Goal: Book appointment/travel/reservation

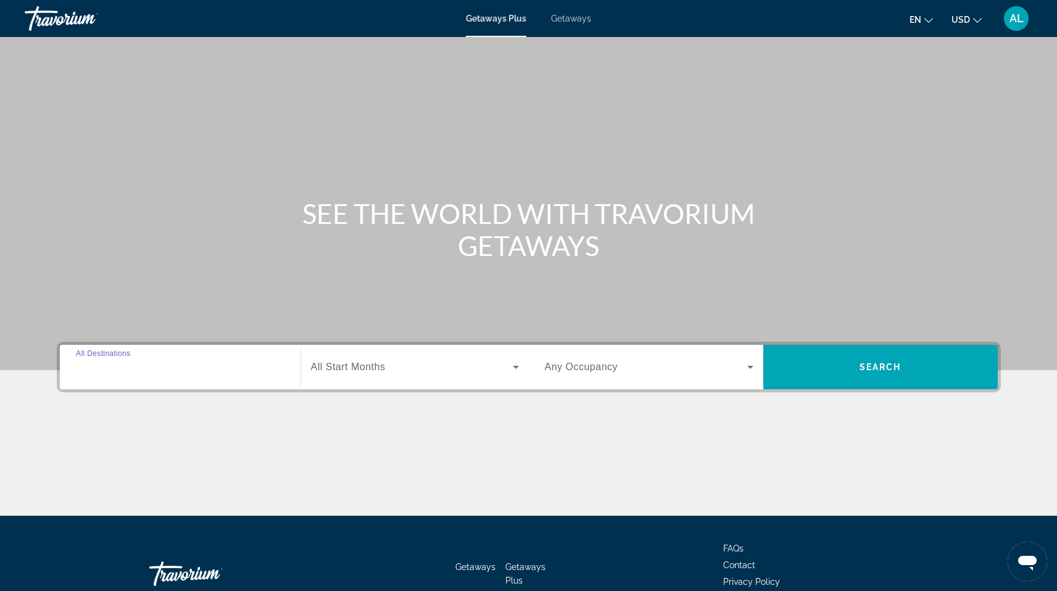
click at [191, 367] on input "Destination All Destinations" at bounding box center [180, 368] width 209 height 15
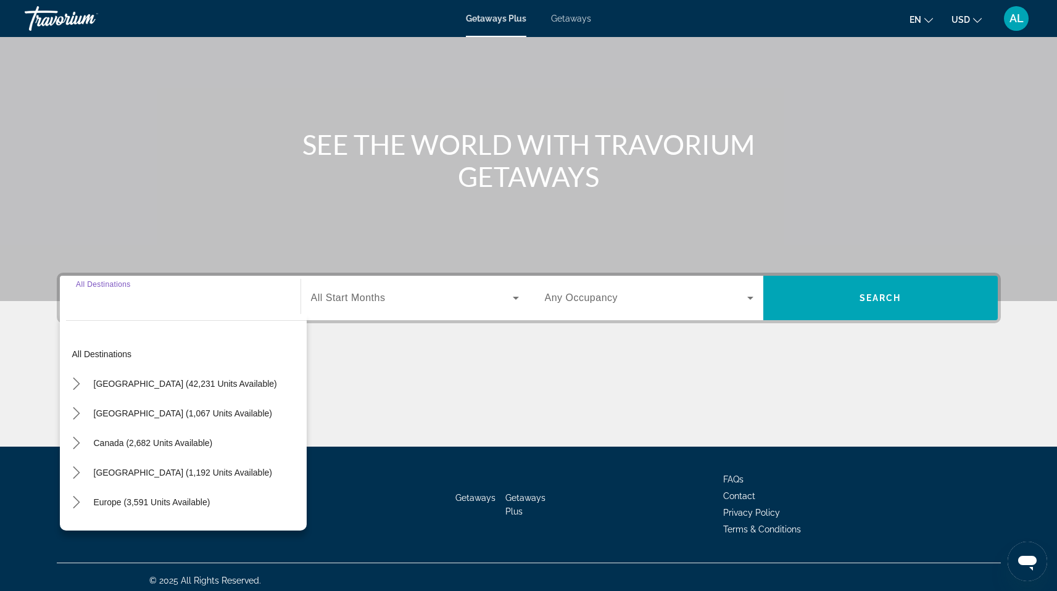
scroll to position [76, 0]
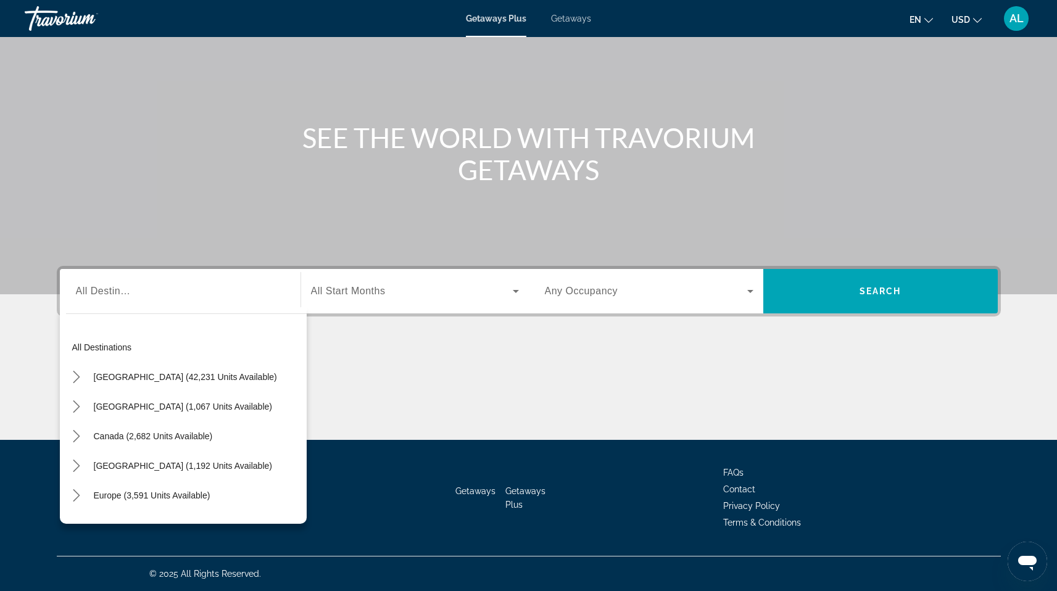
click at [161, 299] on div "Search widget" at bounding box center [180, 291] width 209 height 35
click at [136, 336] on span "Select destination: All destinations" at bounding box center [186, 348] width 241 height 30
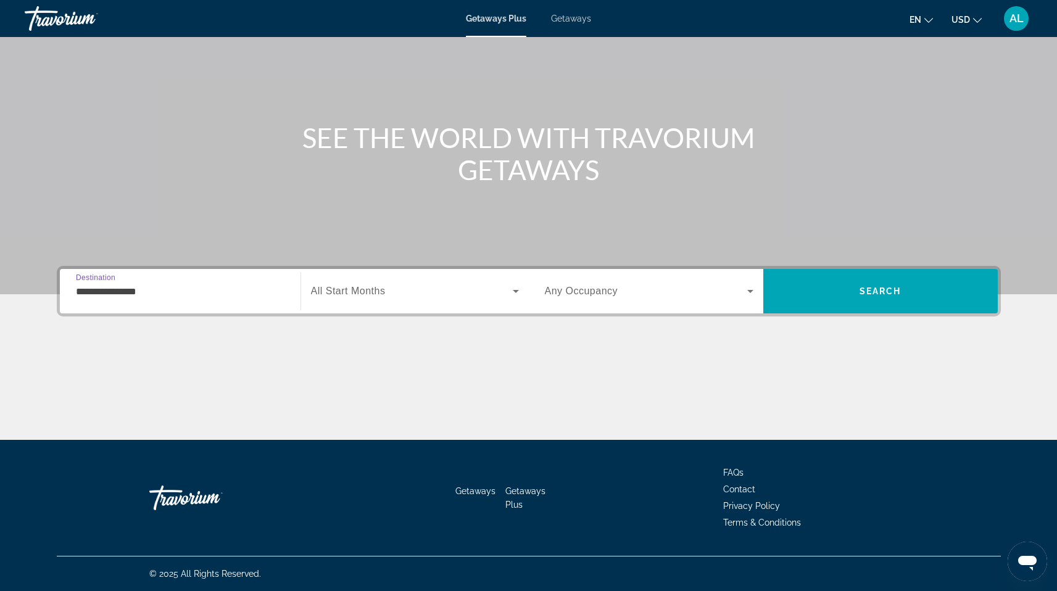
click at [141, 298] on input "**********" at bounding box center [180, 292] width 209 height 15
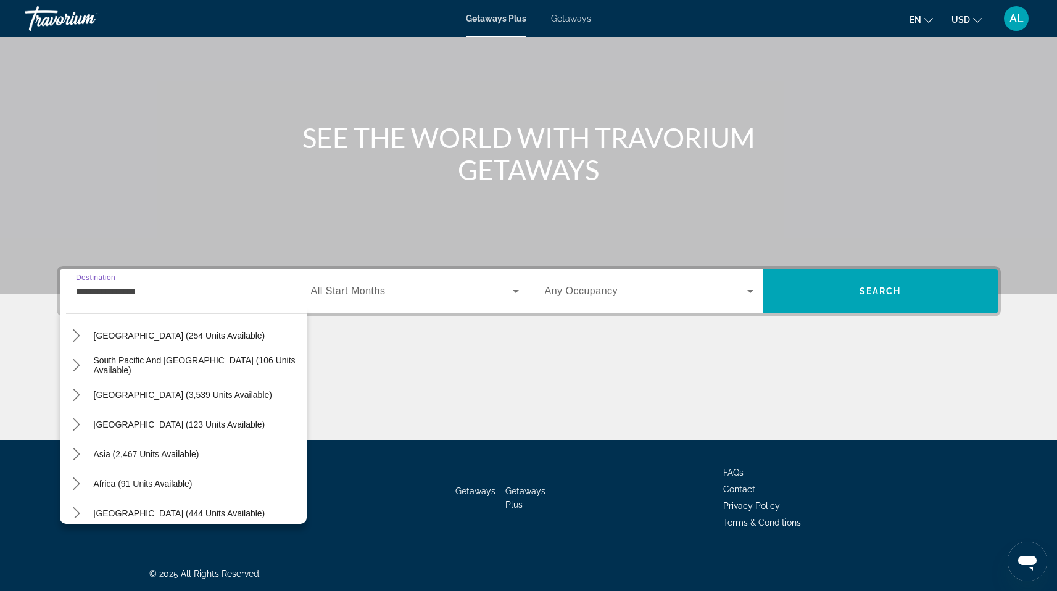
scroll to position [200, 0]
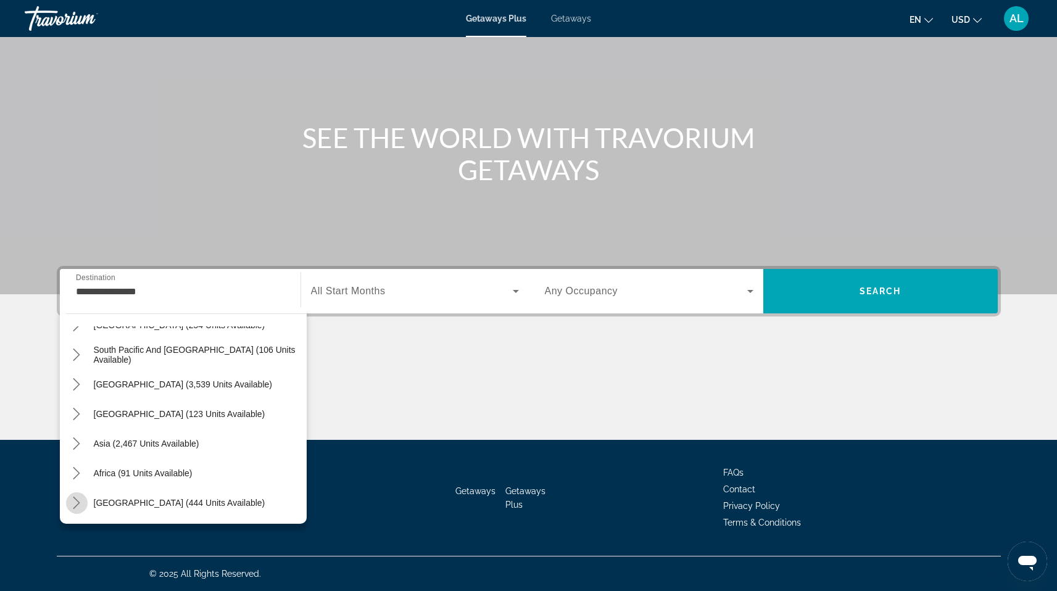
click at [80, 505] on icon "Toggle Middle East (444 units available) submenu" at bounding box center [76, 503] width 12 height 12
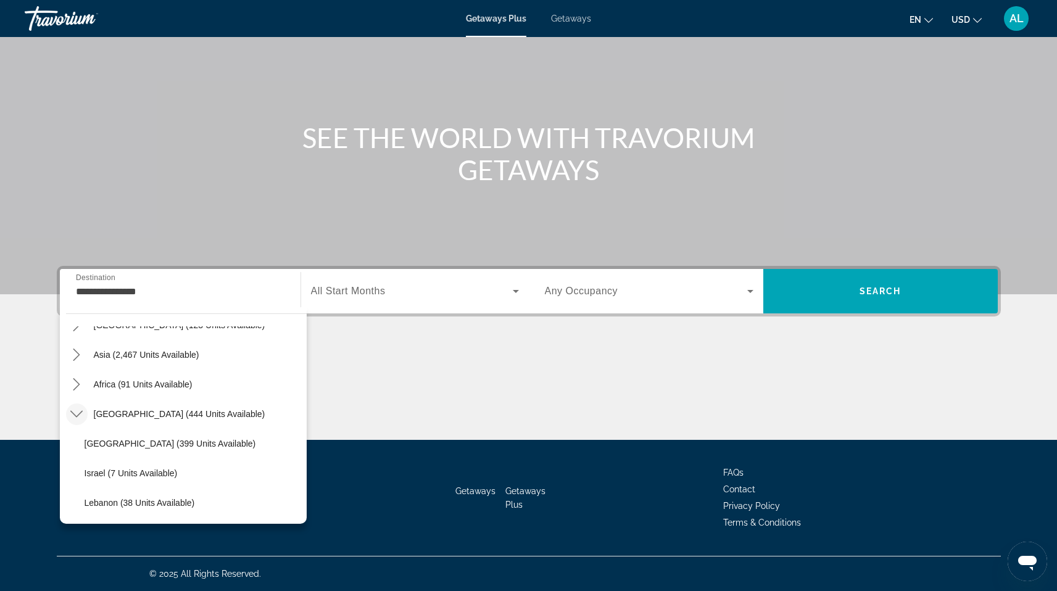
click at [72, 418] on icon "Toggle Middle East (444 units available) submenu" at bounding box center [76, 414] width 12 height 12
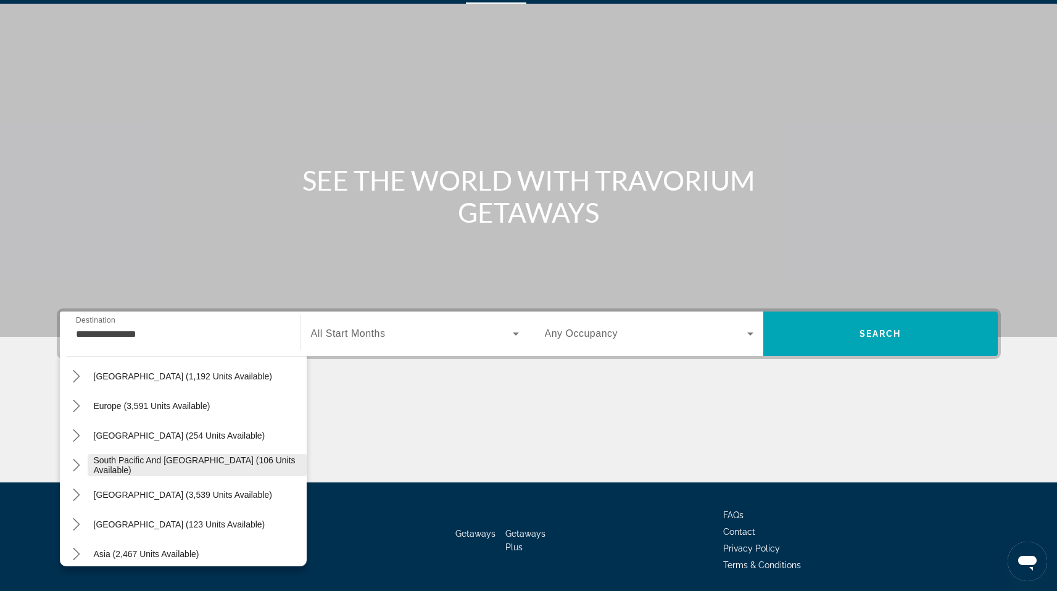
scroll to position [133, 0]
click at [147, 434] on span "[GEOGRAPHIC_DATA] (254 units available)" at bounding box center [180, 435] width 172 height 10
type input "**********"
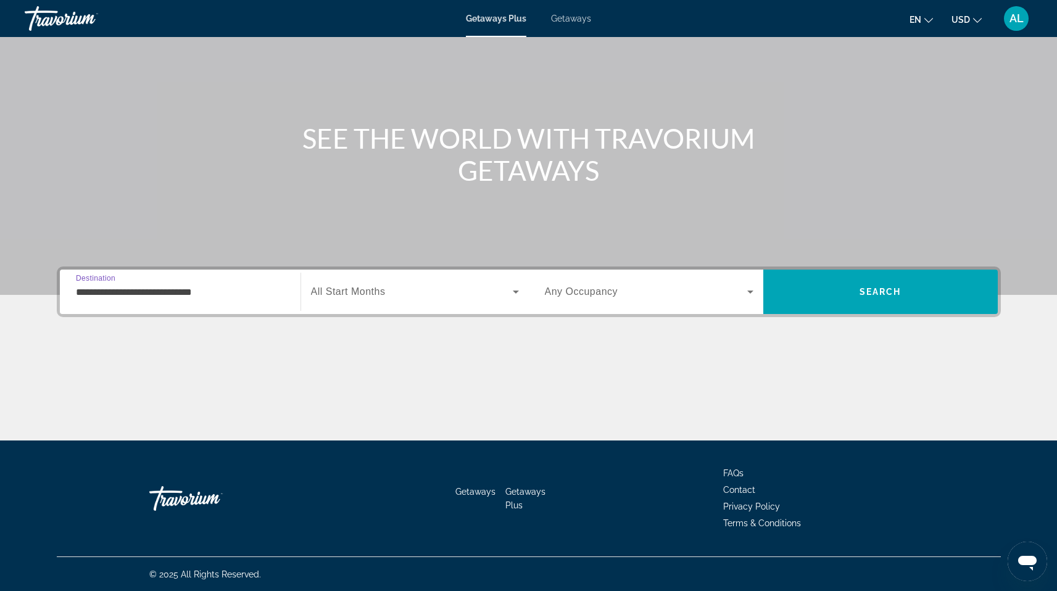
scroll to position [76, 0]
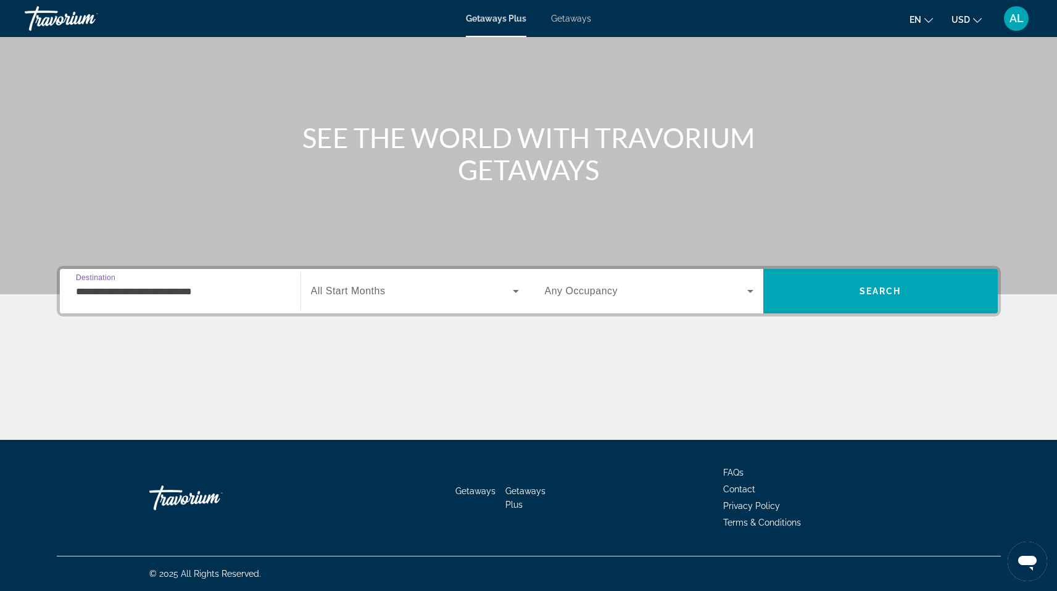
click at [157, 285] on input "**********" at bounding box center [180, 292] width 209 height 15
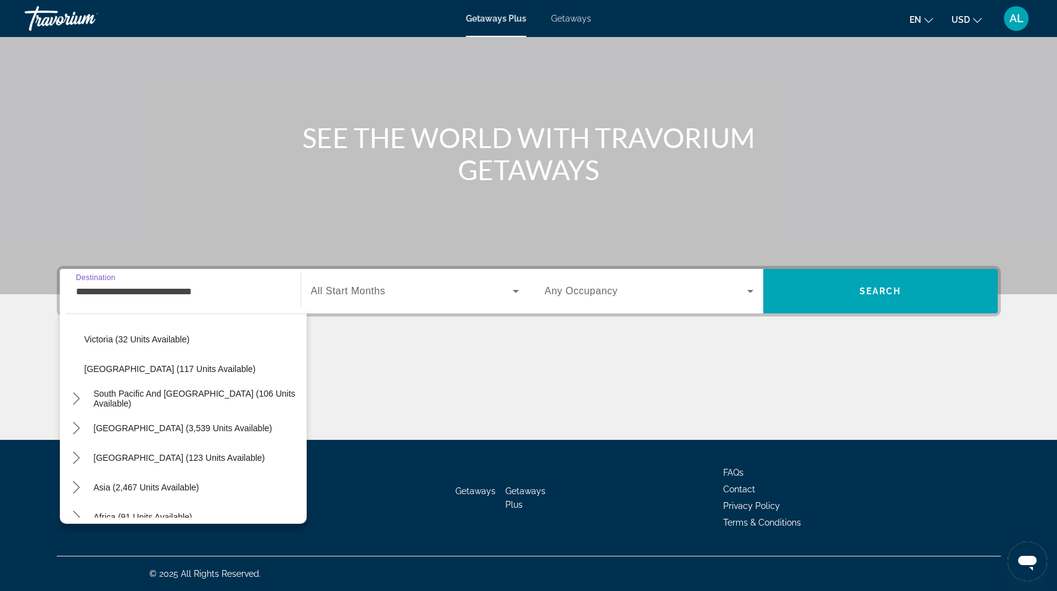
scroll to position [307, 0]
click at [75, 393] on icon "Toggle South Pacific and Oceania (106 units available) submenu" at bounding box center [76, 396] width 12 height 12
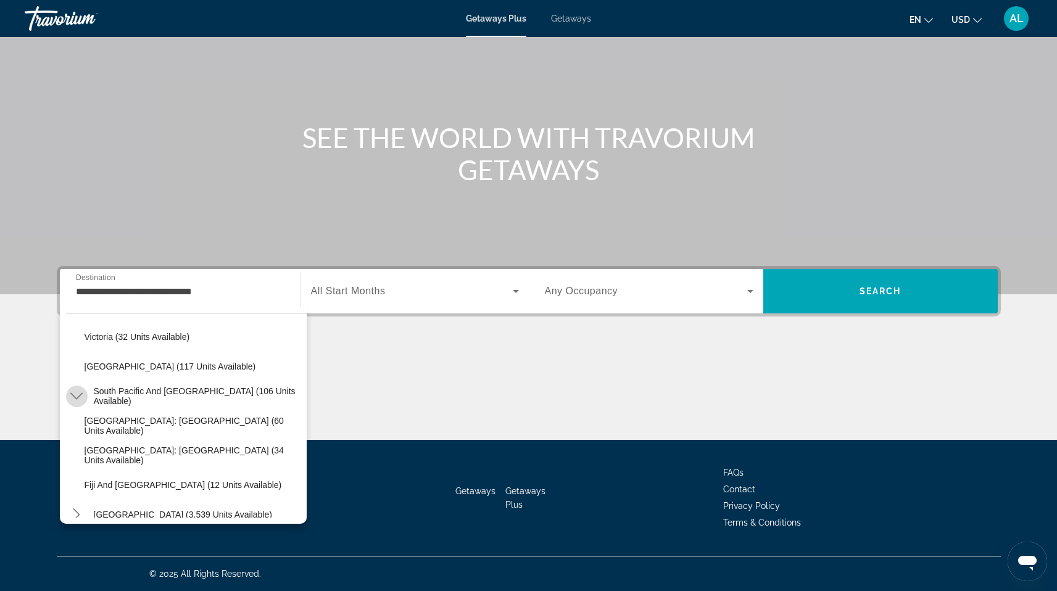
click at [75, 393] on icon "Toggle South Pacific and Oceania (106 units available) submenu" at bounding box center [76, 396] width 12 height 12
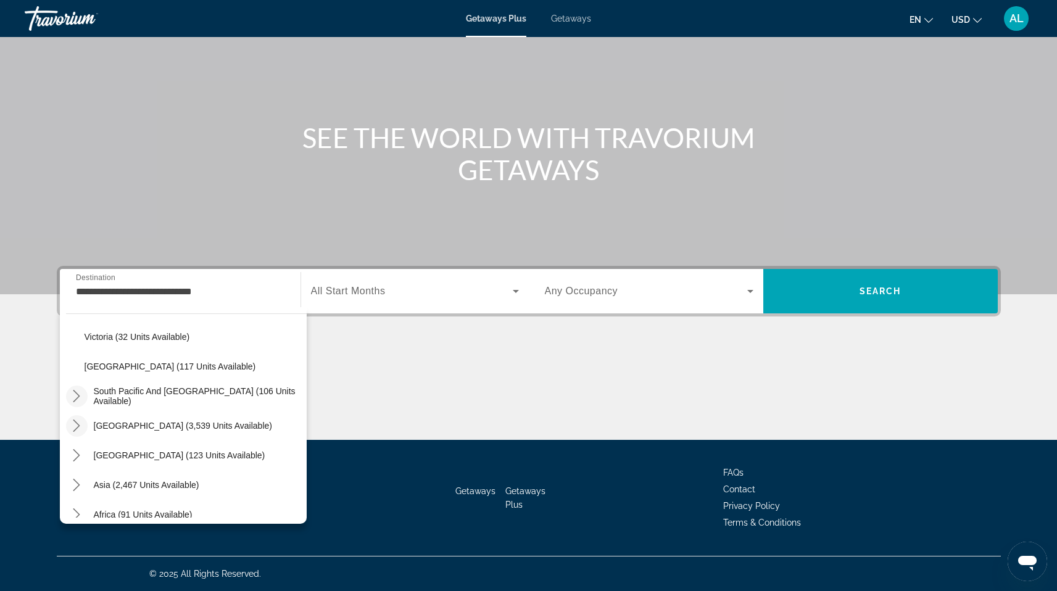
click at [76, 428] on icon "Toggle South America (3,539 units available) submenu" at bounding box center [76, 426] width 7 height 12
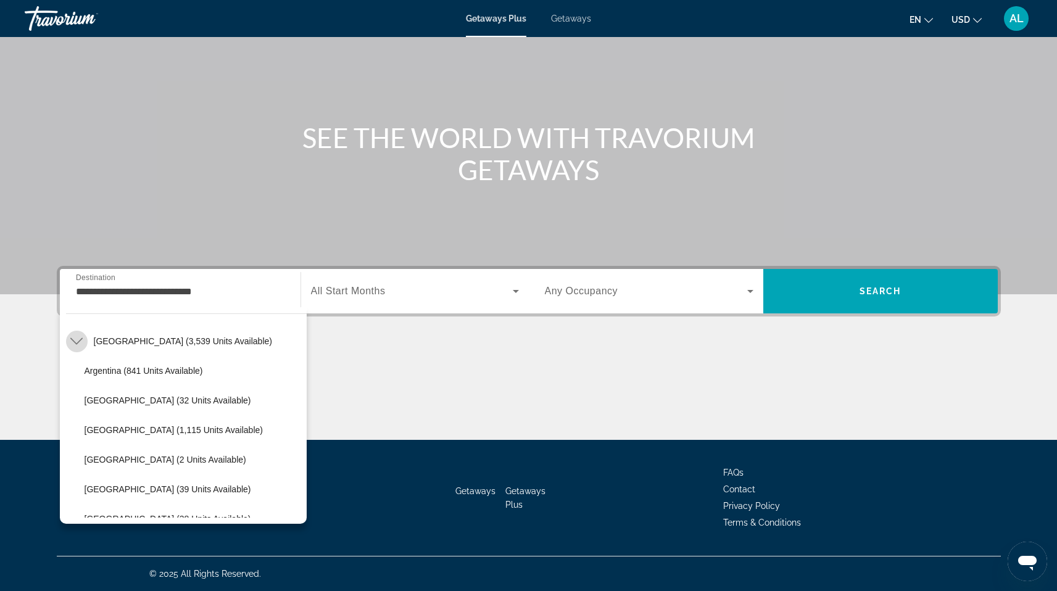
click at [77, 340] on icon "Toggle South America (3,539 units available) submenu" at bounding box center [76, 341] width 12 height 12
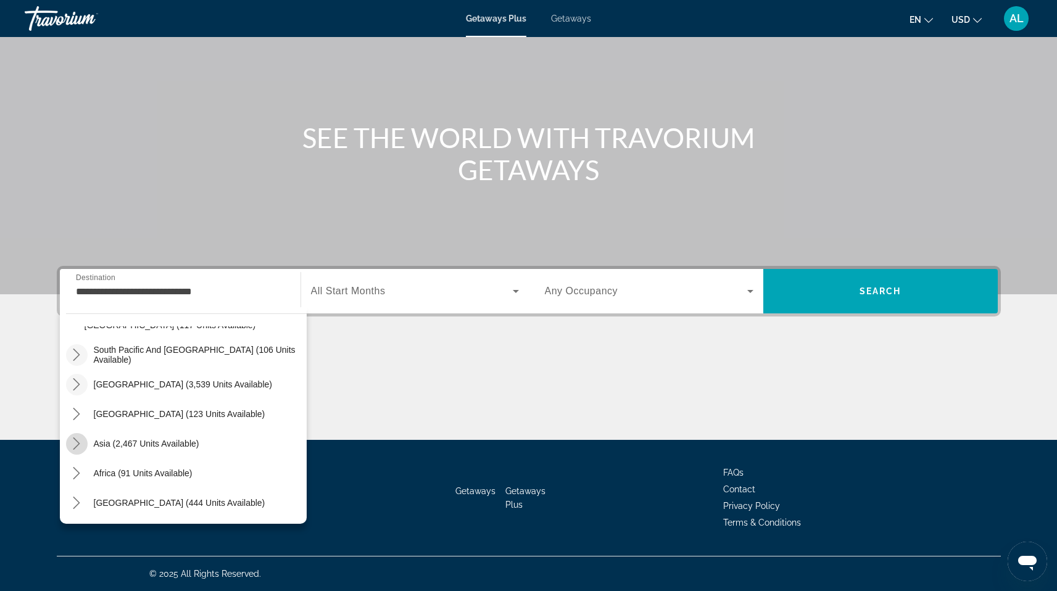
click at [72, 443] on icon "Toggle Asia (2,467 units available) submenu" at bounding box center [76, 444] width 12 height 12
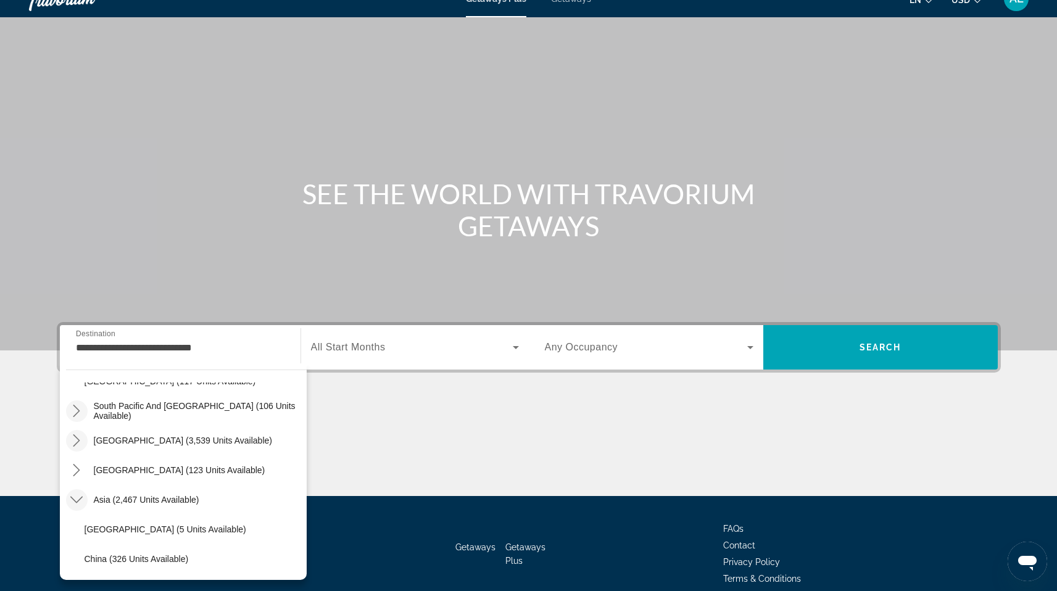
click at [74, 506] on icon "Toggle Asia (2,467 units available) submenu" at bounding box center [76, 500] width 12 height 12
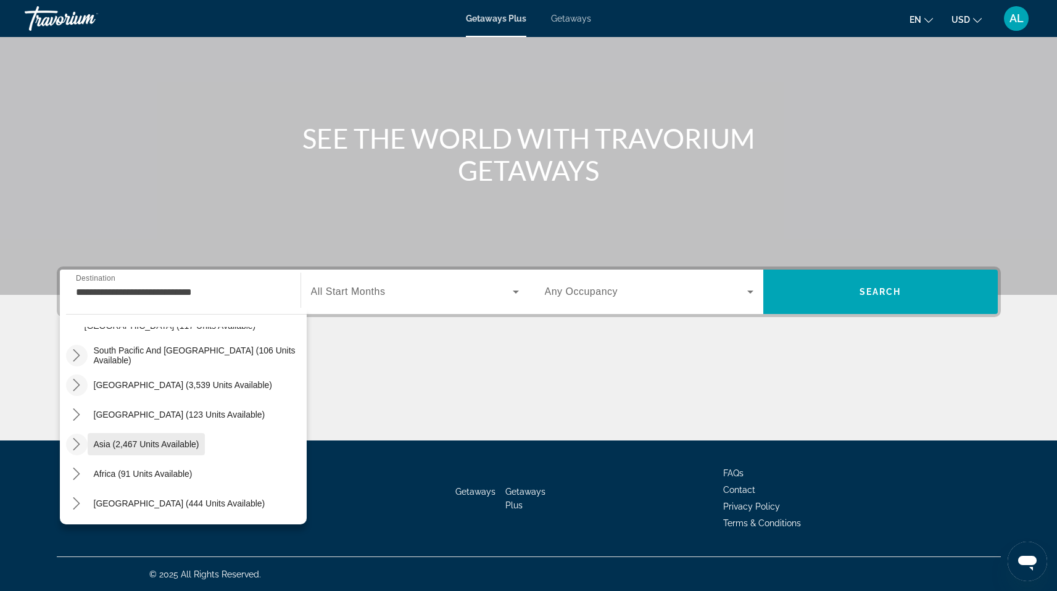
scroll to position [76, 0]
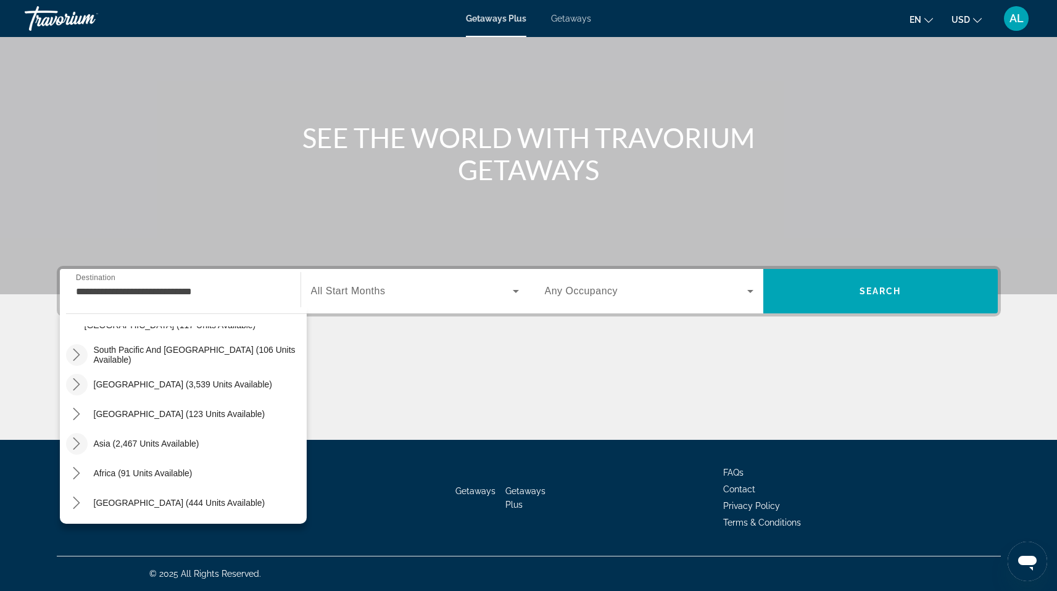
click at [452, 306] on div "Search widget" at bounding box center [415, 291] width 208 height 35
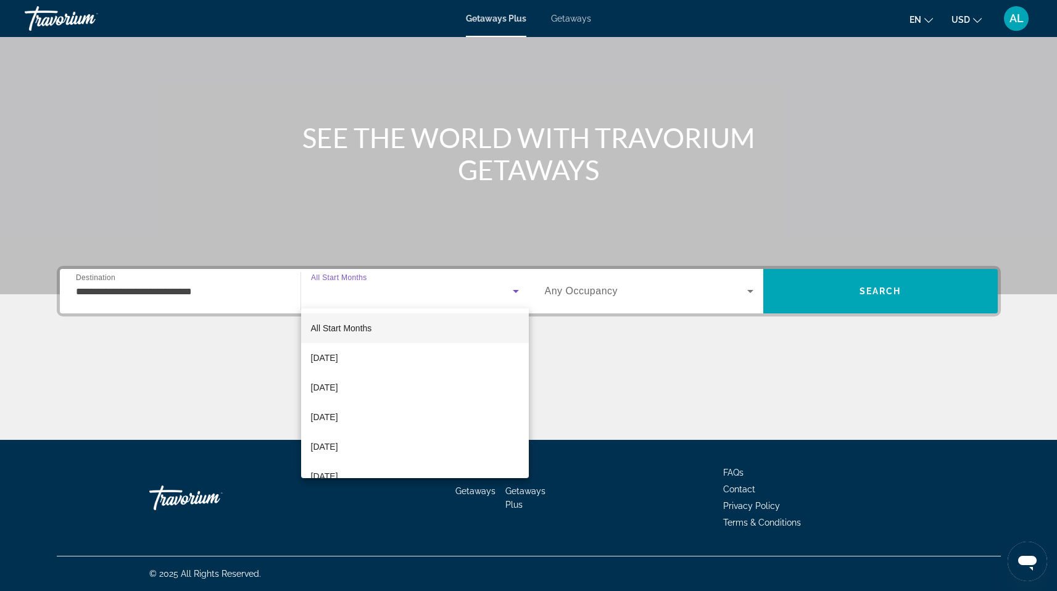
click at [190, 289] on div at bounding box center [528, 295] width 1057 height 591
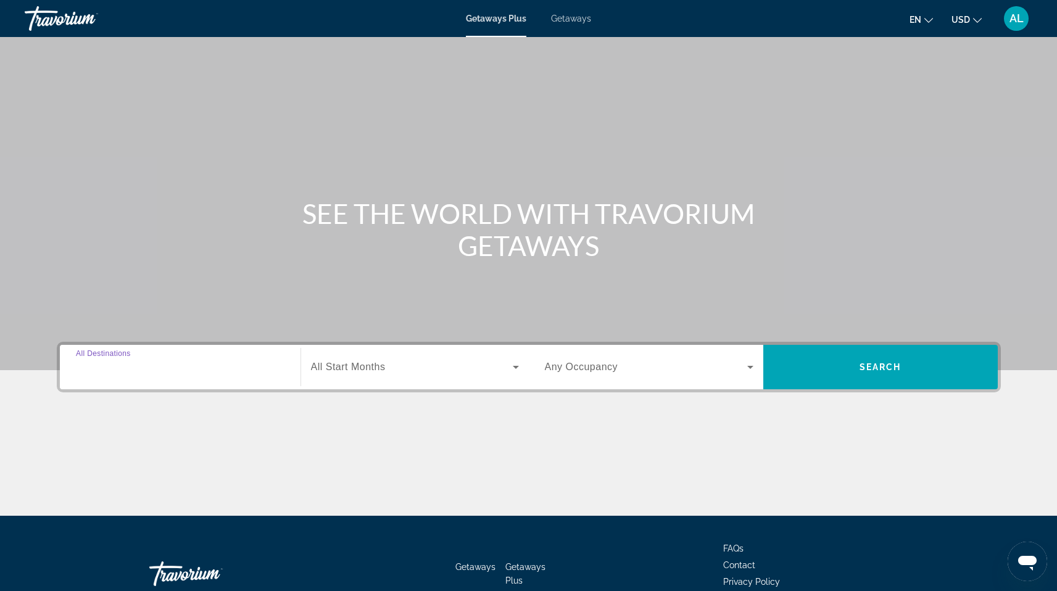
click at [151, 370] on input "Destination All Destinations" at bounding box center [180, 368] width 209 height 15
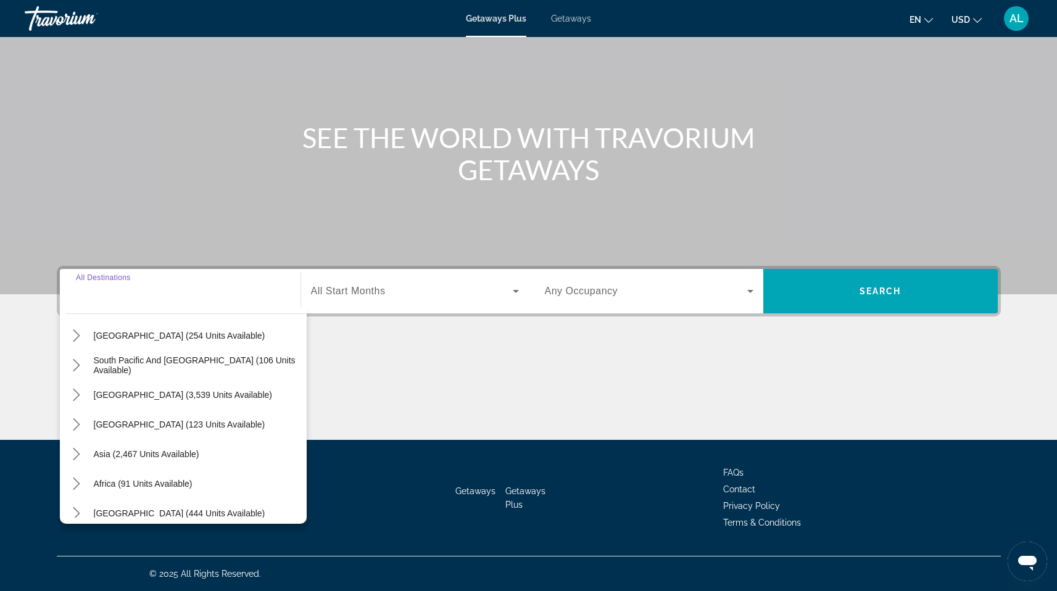
scroll to position [200, 0]
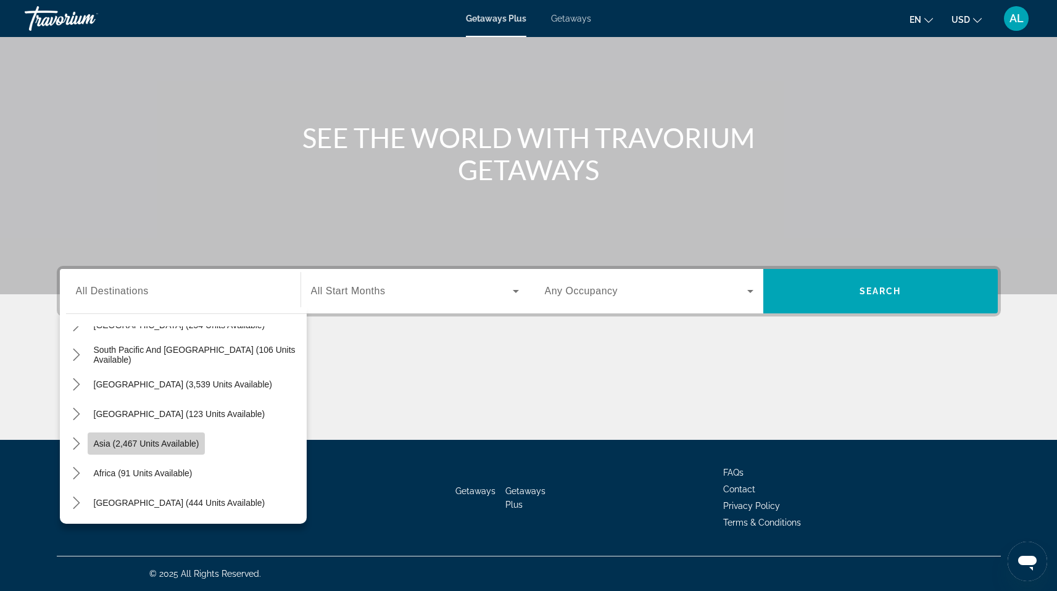
click at [187, 444] on span "Asia (2,467 units available)" at bounding box center [147, 444] width 106 height 10
type input "**********"
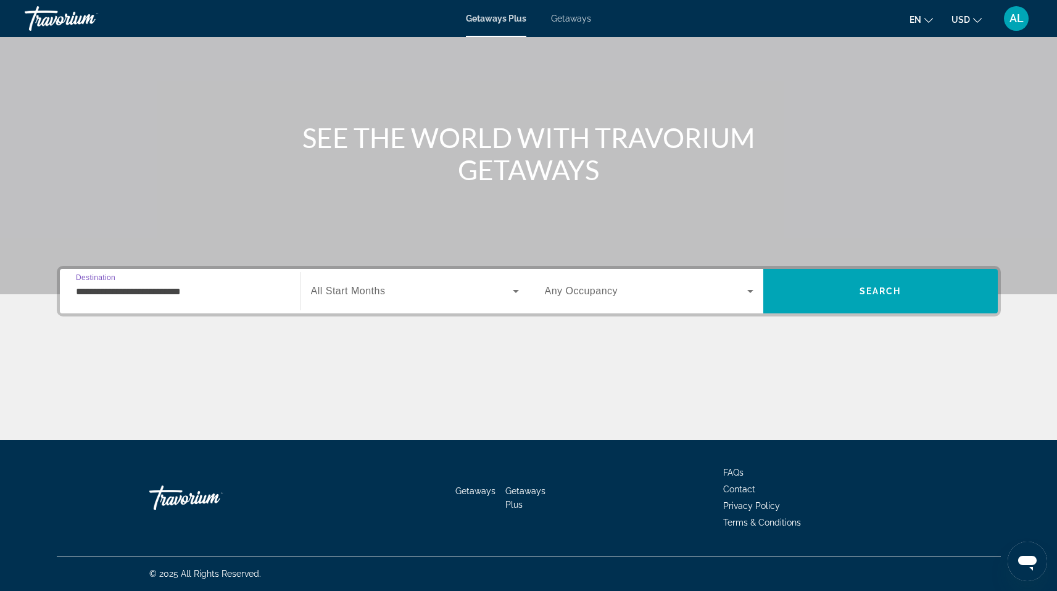
click at [246, 298] on input "**********" at bounding box center [180, 292] width 209 height 15
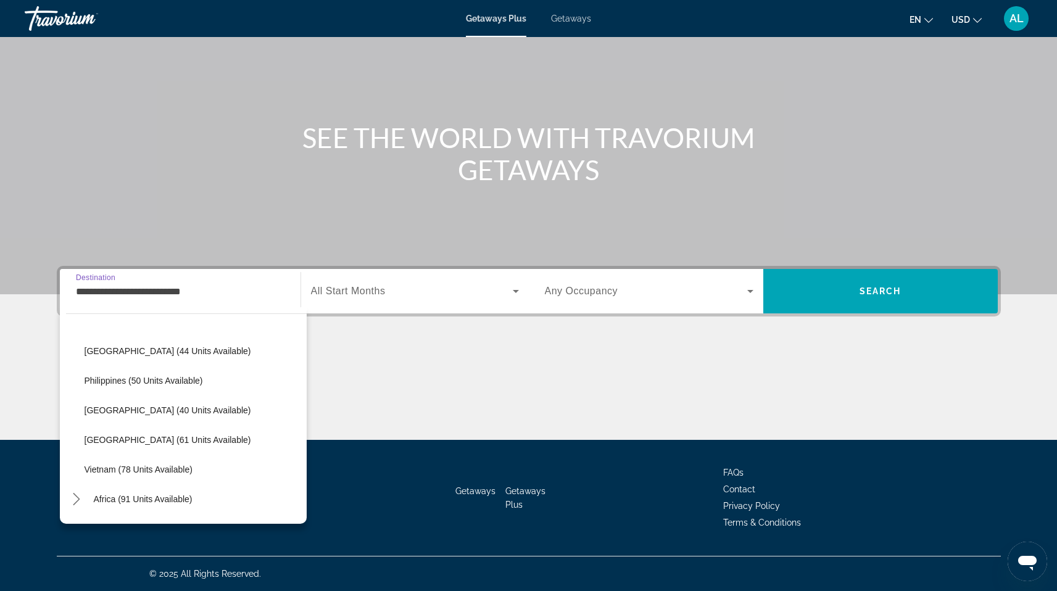
scroll to position [482, 0]
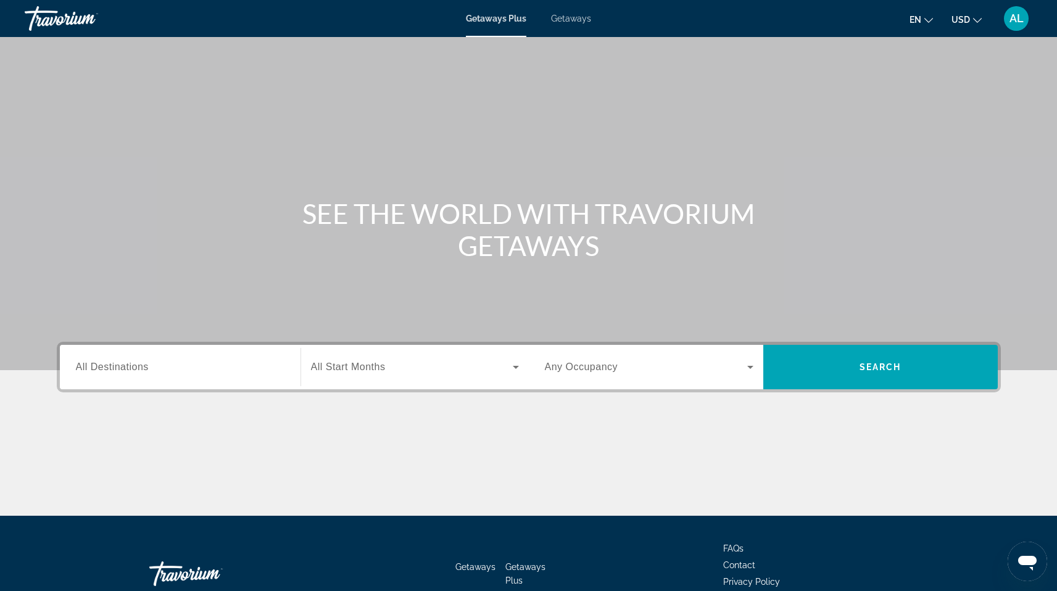
click at [128, 369] on span "All Destinations" at bounding box center [112, 367] width 73 height 10
click at [128, 369] on input "Destination All Destinations" at bounding box center [180, 368] width 209 height 15
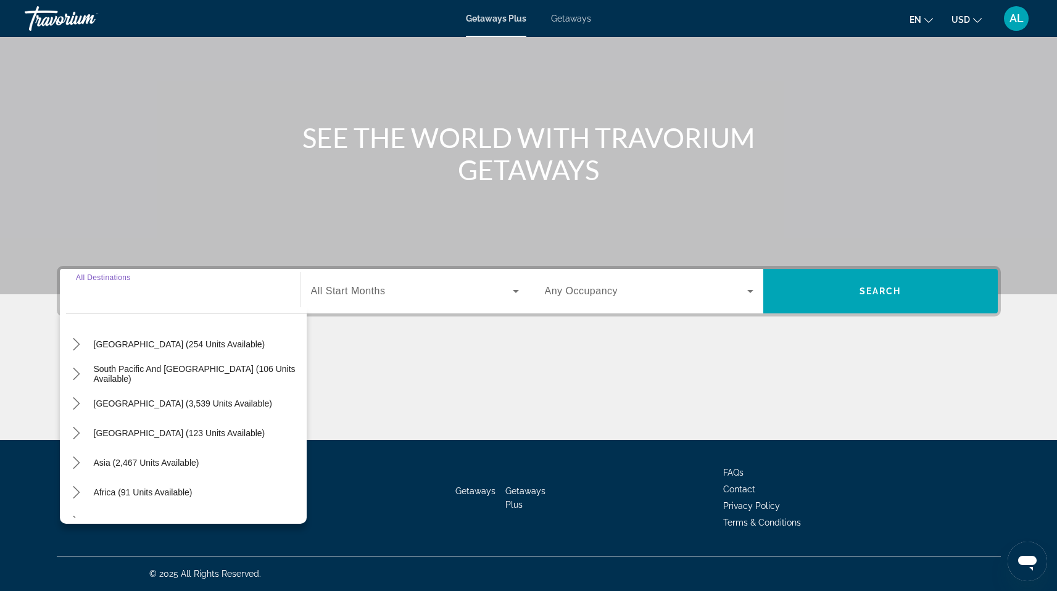
scroll to position [200, 0]
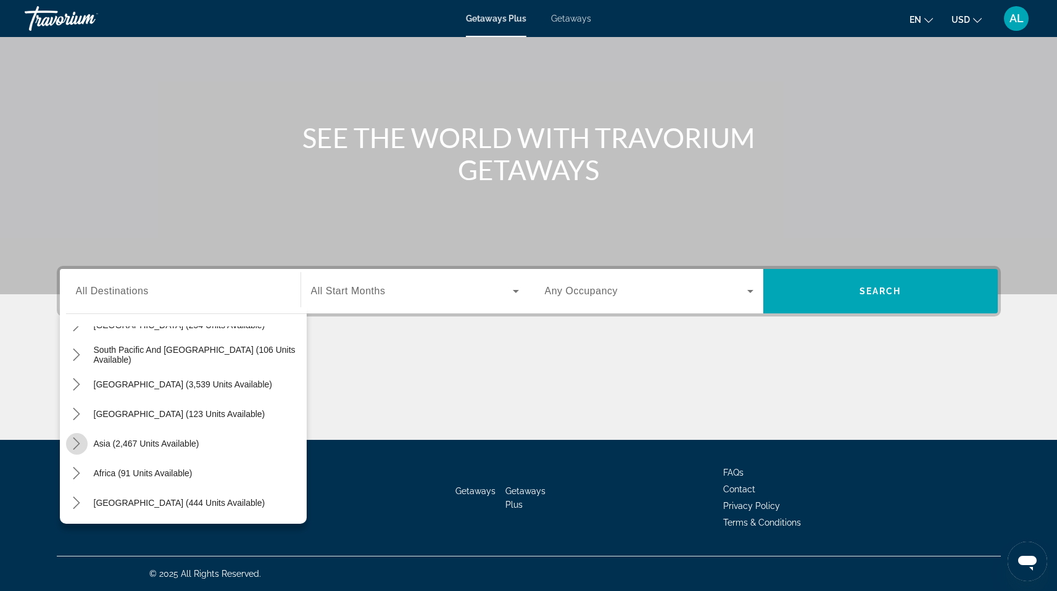
click at [69, 445] on mat-icon "Toggle Asia (2,467 units available) submenu" at bounding box center [77, 444] width 22 height 22
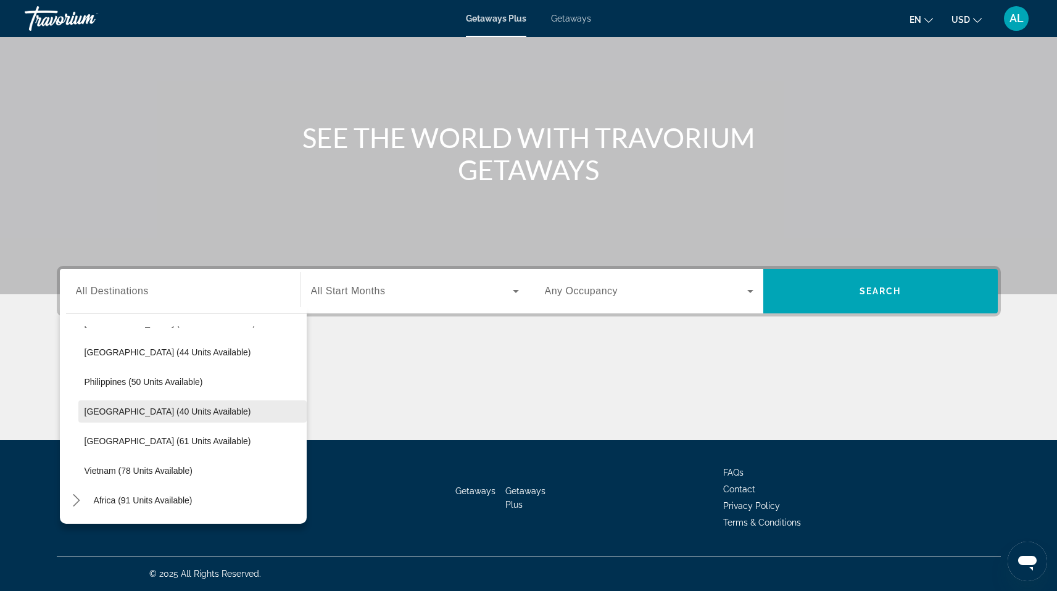
scroll to position [496, 0]
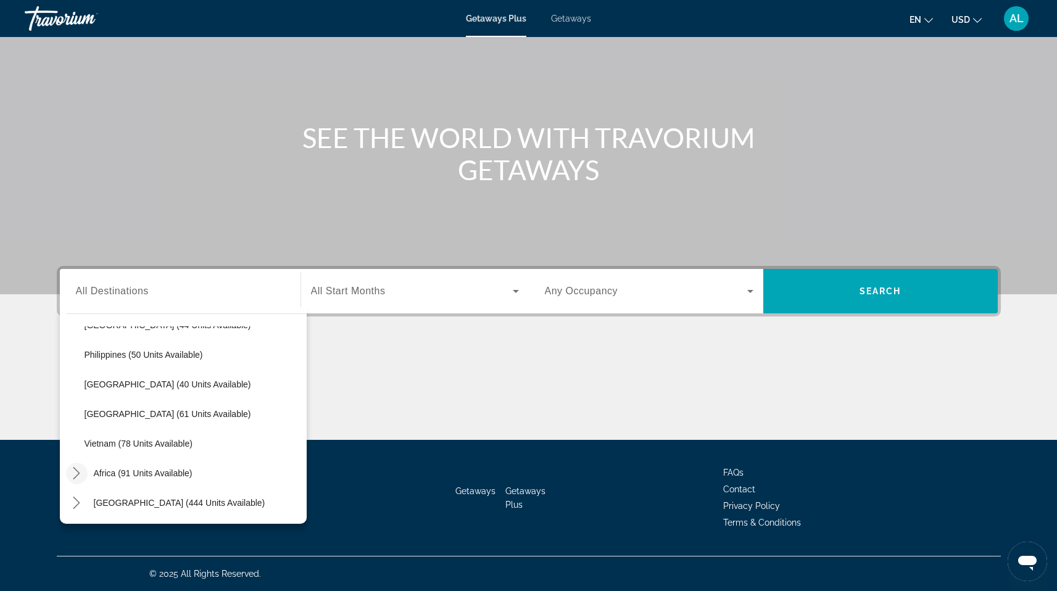
click at [76, 473] on icon "Toggle Africa (91 units available) submenu" at bounding box center [76, 473] width 12 height 12
click at [80, 411] on icon "Toggle Africa (91 units available) submenu" at bounding box center [76, 414] width 12 height 12
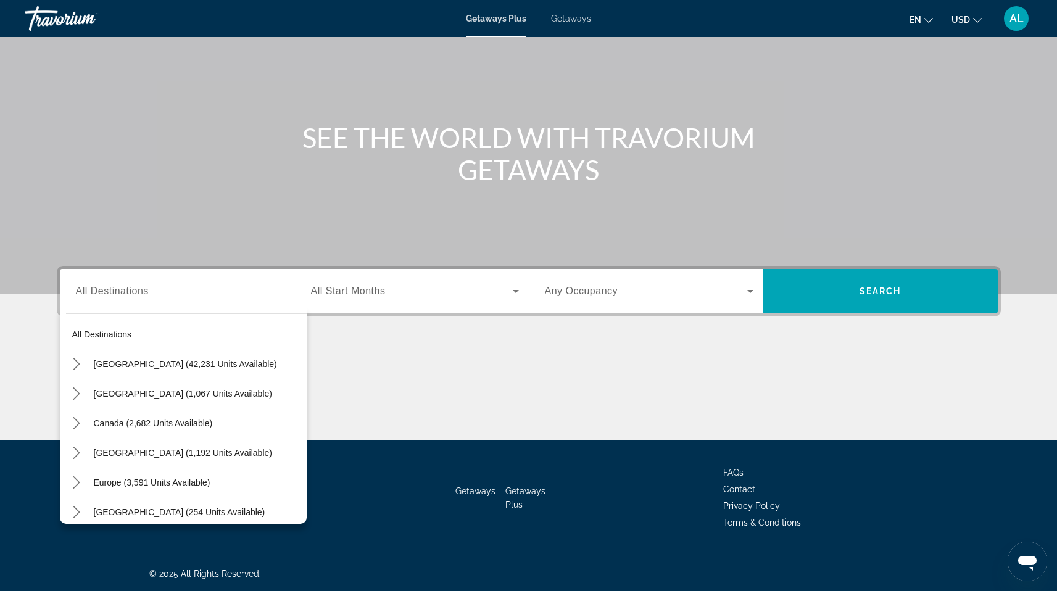
scroll to position [0, 0]
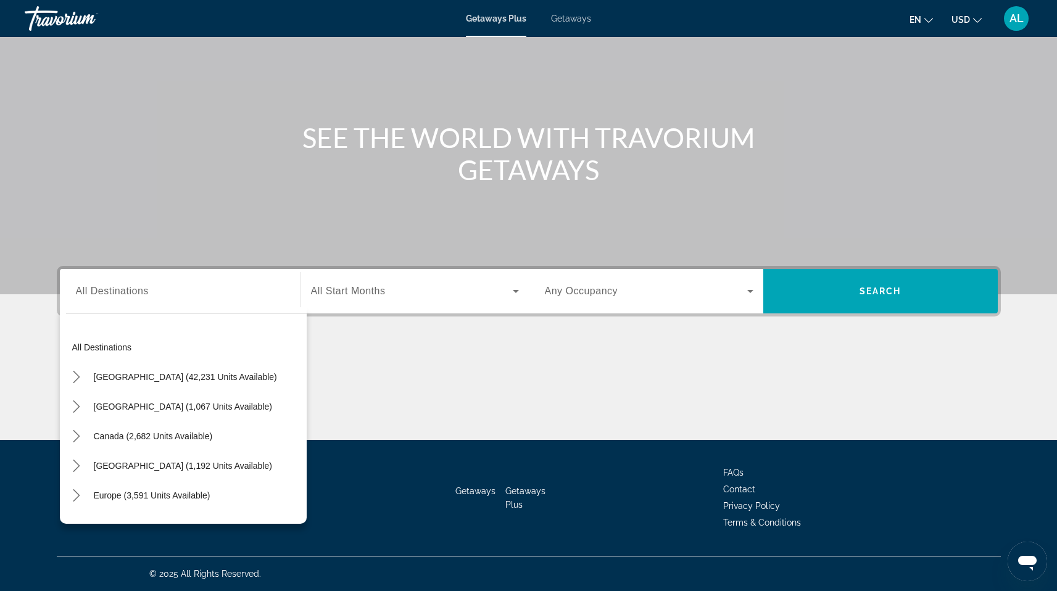
click at [435, 343] on div "Destination All Destinations All destinations United States (42,231 units avail…" at bounding box center [529, 353] width 994 height 174
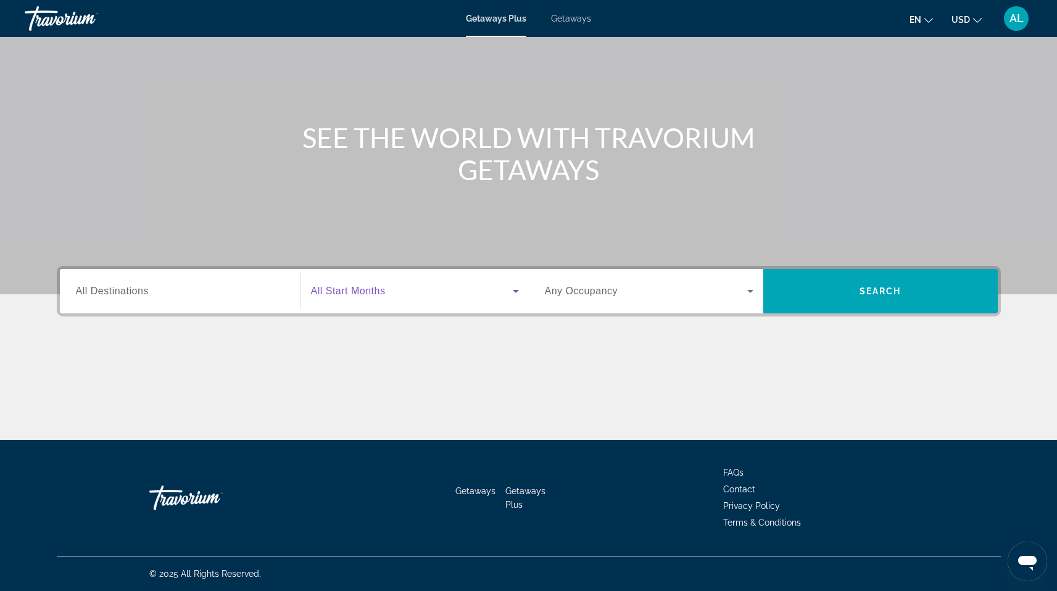
click at [514, 293] on icon "Search widget" at bounding box center [516, 291] width 15 height 15
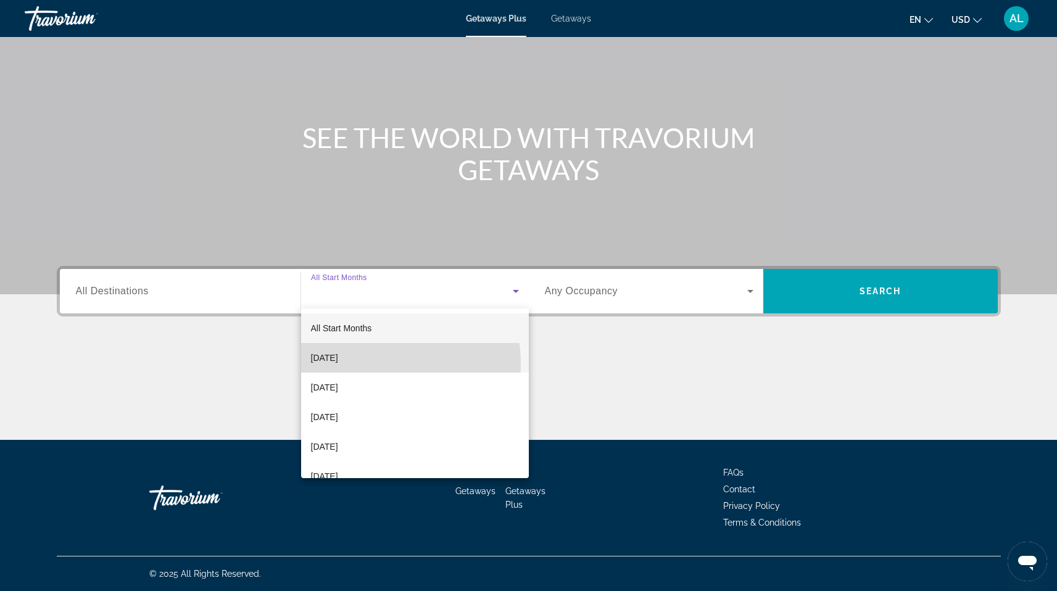
click at [375, 364] on mat-option "October 2025" at bounding box center [415, 358] width 228 height 30
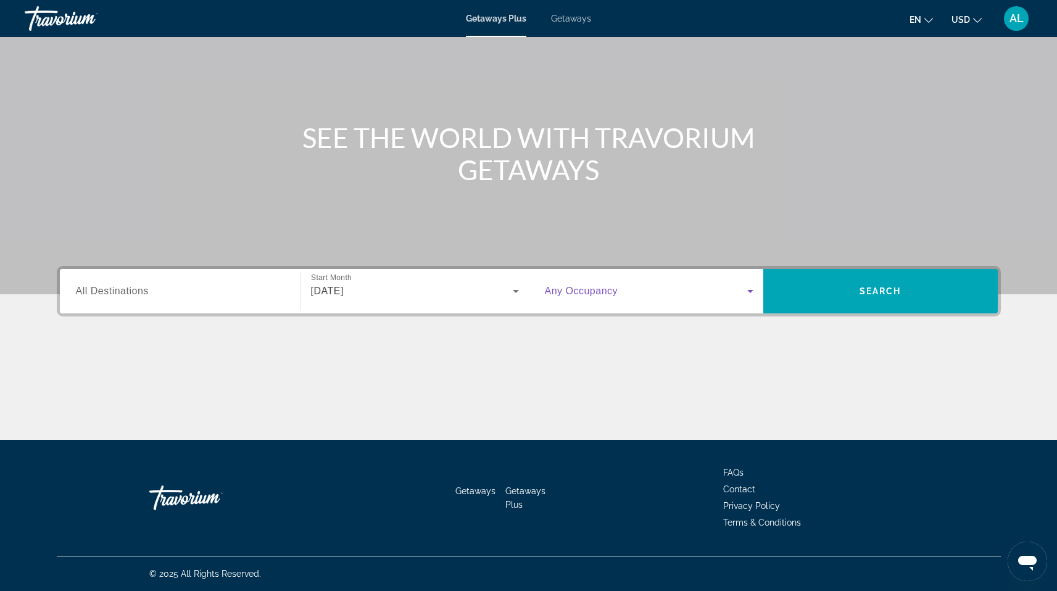
click at [638, 286] on span "Search widget" at bounding box center [646, 291] width 202 height 15
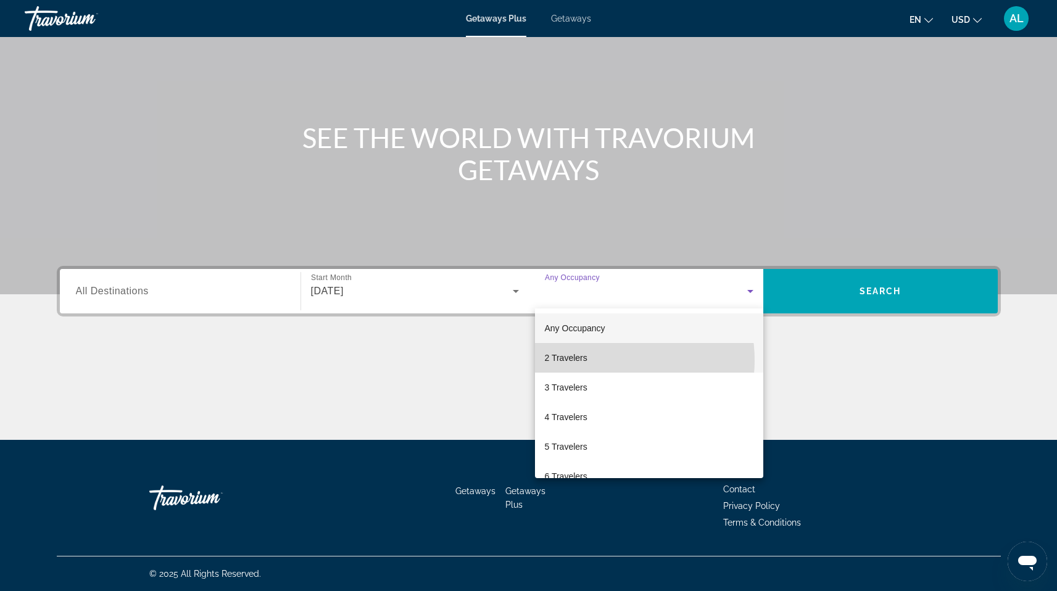
click at [599, 361] on mat-option "2 Travelers" at bounding box center [649, 358] width 228 height 30
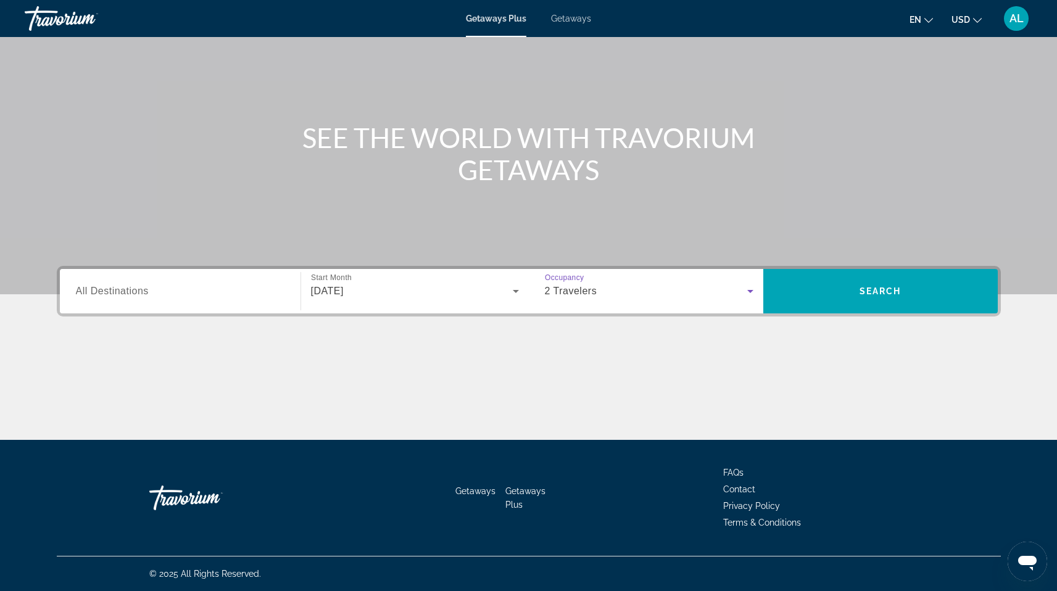
click at [186, 299] on div "Search widget" at bounding box center [180, 291] width 209 height 35
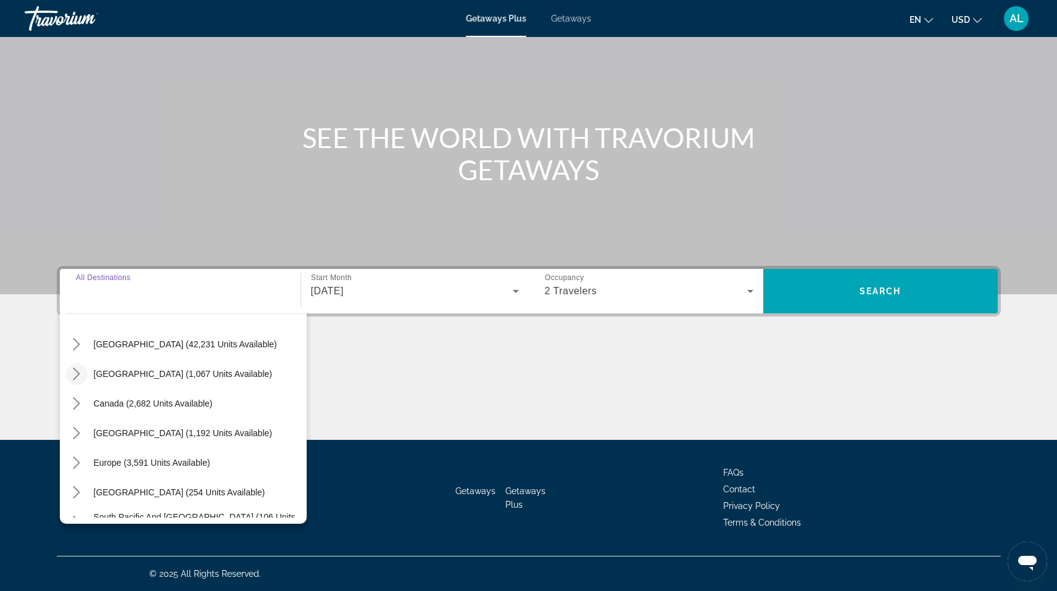
click at [74, 370] on icon "Toggle Mexico (1,067 units available) submenu" at bounding box center [76, 374] width 12 height 12
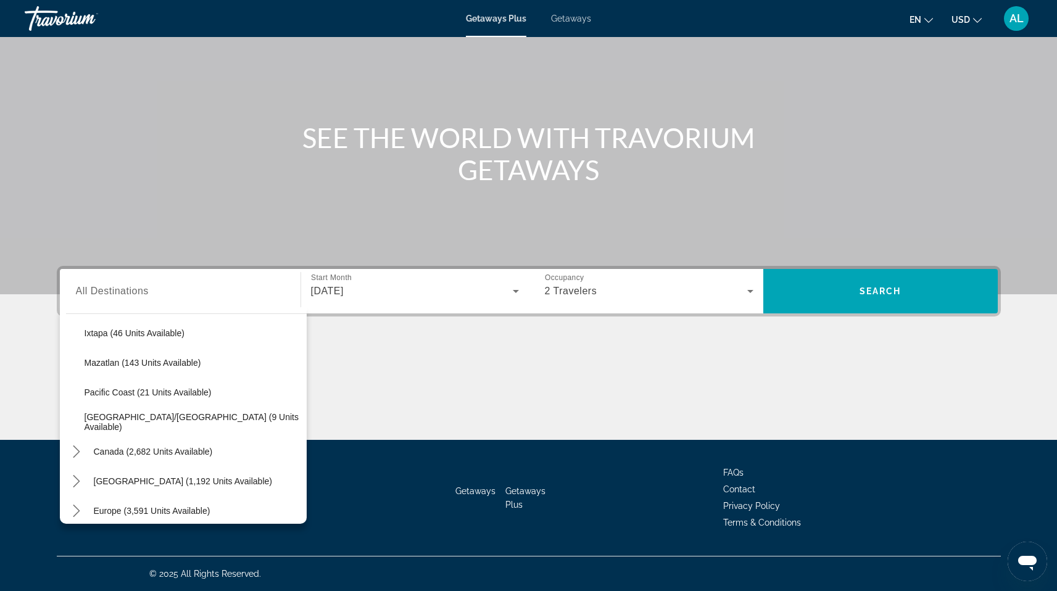
scroll to position [256, 0]
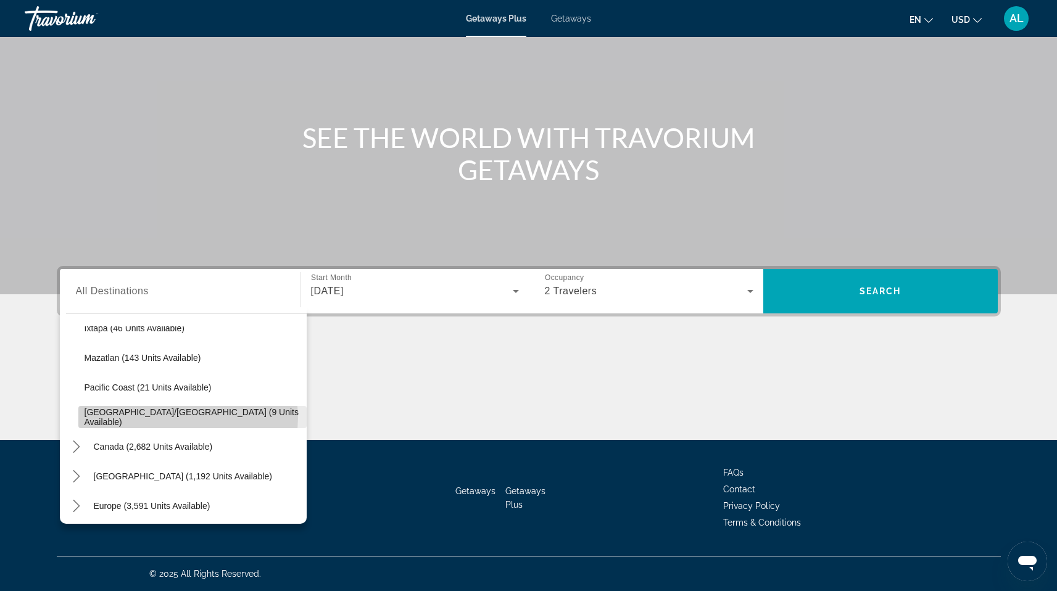
click at [186, 418] on span "Puerto Vallarta/Jalisco (9 units available)" at bounding box center [193, 417] width 216 height 20
type input "**********"
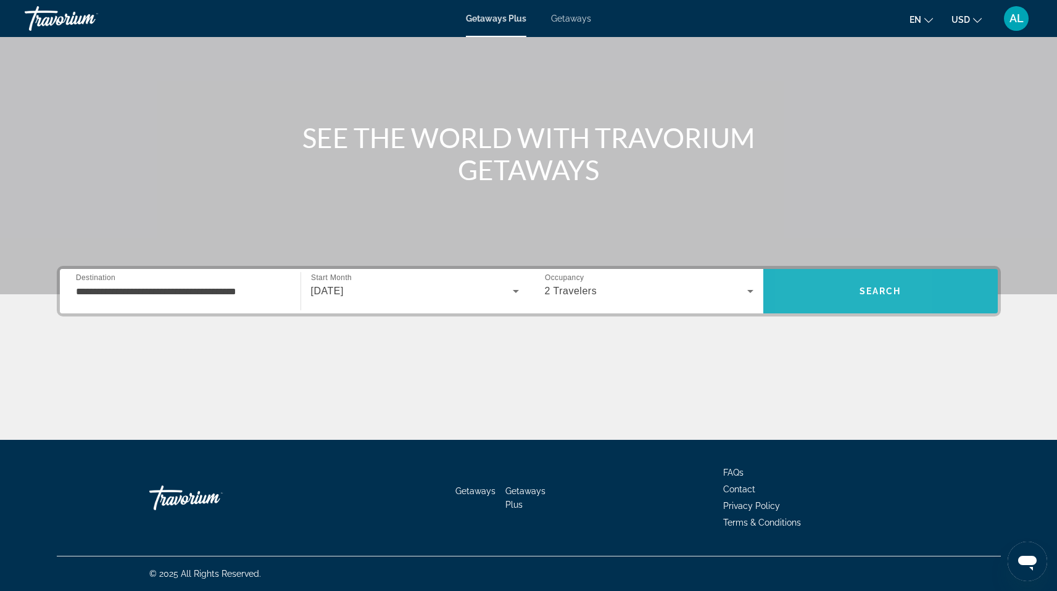
click at [809, 293] on span "Search" at bounding box center [881, 292] width 235 height 30
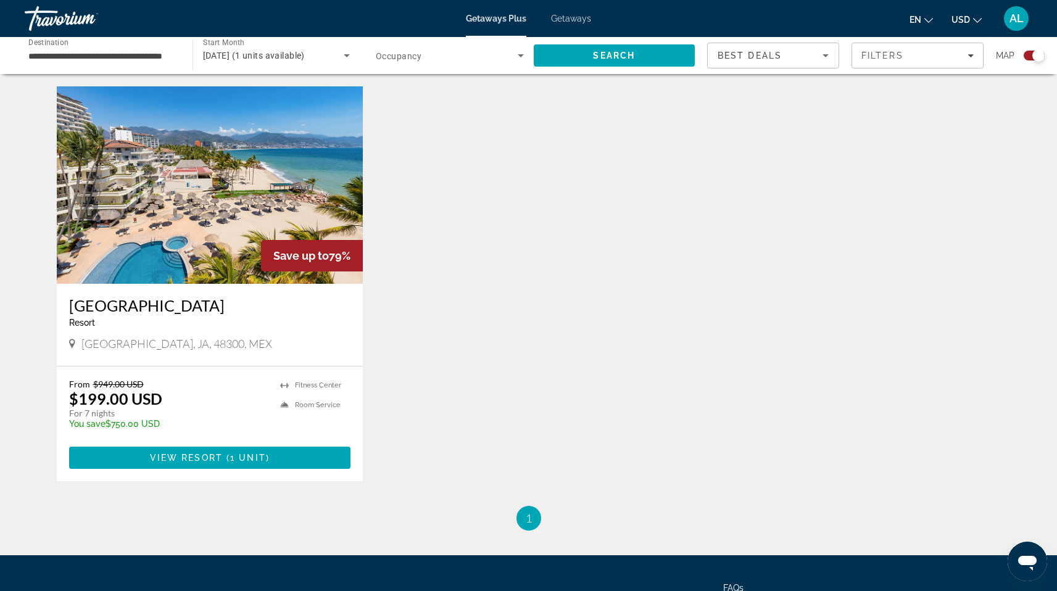
scroll to position [416, 0]
